Goal: Information Seeking & Learning: Learn about a topic

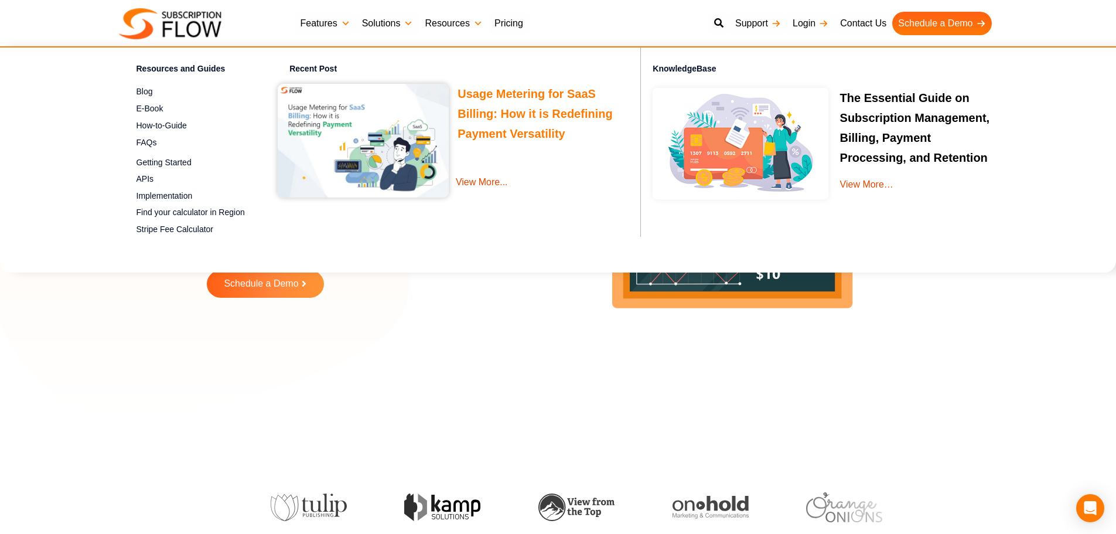
click at [487, 93] on link "Usage Metering for SaaS Billing: How it is Redefining Payment Versatility" at bounding box center [535, 115] width 155 height 56
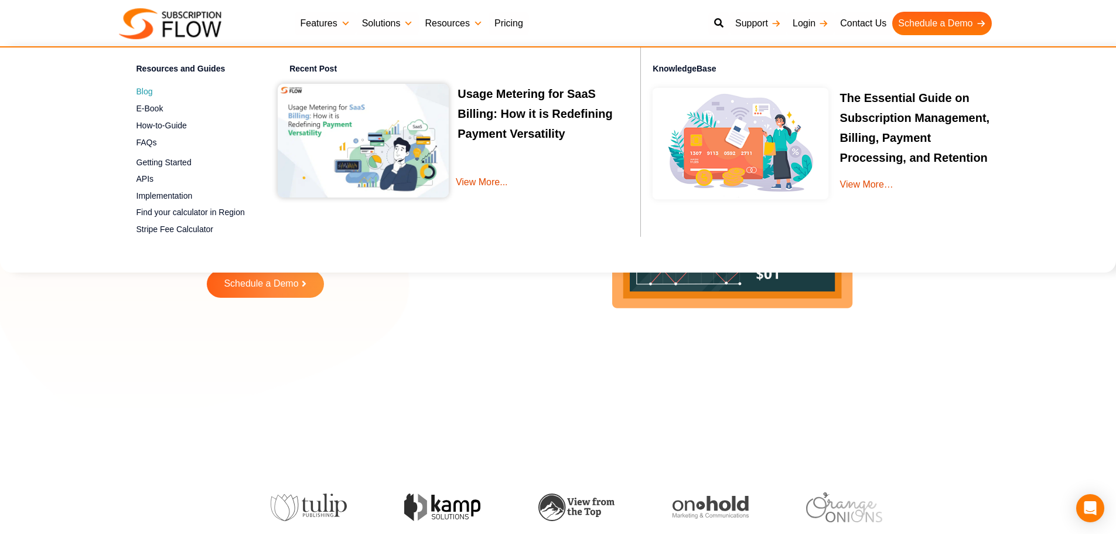
click at [153, 91] on link "Blog Get the latest tips, reviews, & information to manage business better" at bounding box center [193, 92] width 113 height 14
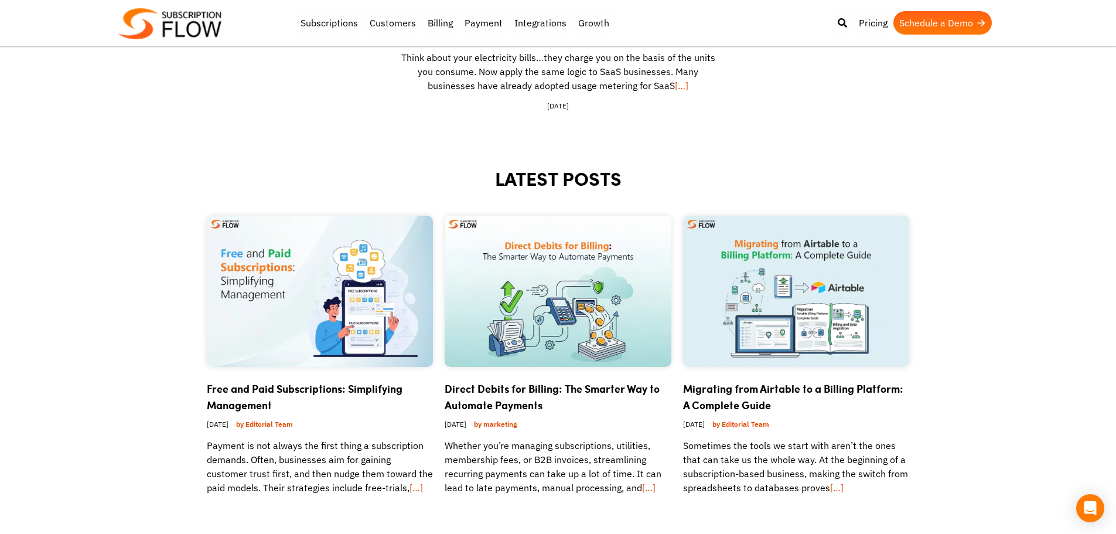
scroll to position [469, 0]
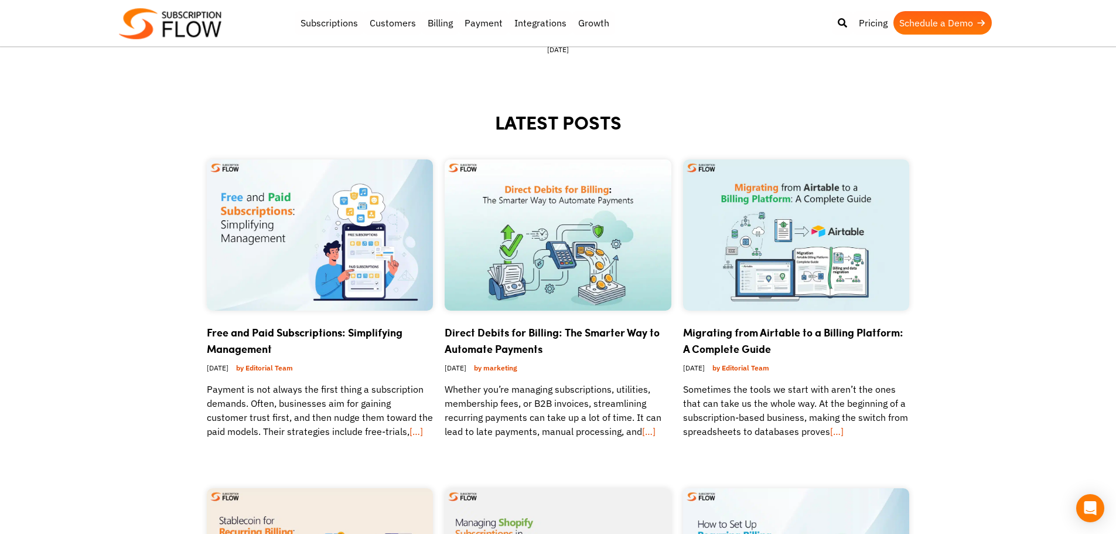
click at [264, 326] on link "Free and Paid Subscriptions: Simplifying Management" at bounding box center [305, 341] width 196 height 32
